Goal: Information Seeking & Learning: Check status

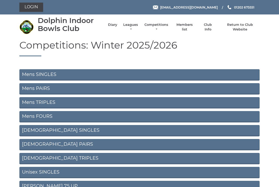
click at [32, 105] on link "Mens TRIPLES" at bounding box center [139, 102] width 240 height 11
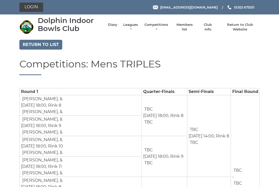
click at [136, 28] on link "Leagues" at bounding box center [130, 26] width 16 height 9
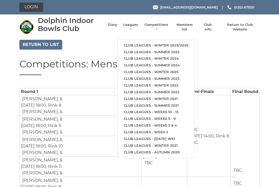
click at [183, 44] on link "Club leagues - Winter 2025/2026" at bounding box center [155, 45] width 77 height 7
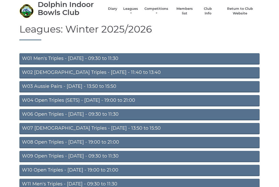
scroll to position [12, 0]
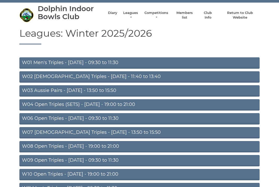
click at [182, 63] on link "W01 Men's Triples - [DATE] - 09:30 to 11:30" at bounding box center [139, 62] width 240 height 11
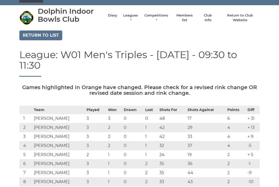
scroll to position [8, 0]
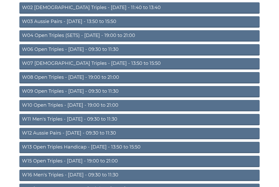
scroll to position [81, 0]
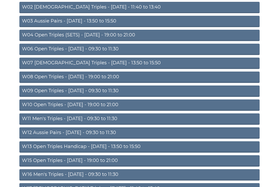
click at [207, 133] on link "W12 Aussie Pairs - Thursday - 09:30 to 11:30" at bounding box center [139, 132] width 240 height 11
